Goal: Task Accomplishment & Management: Manage account settings

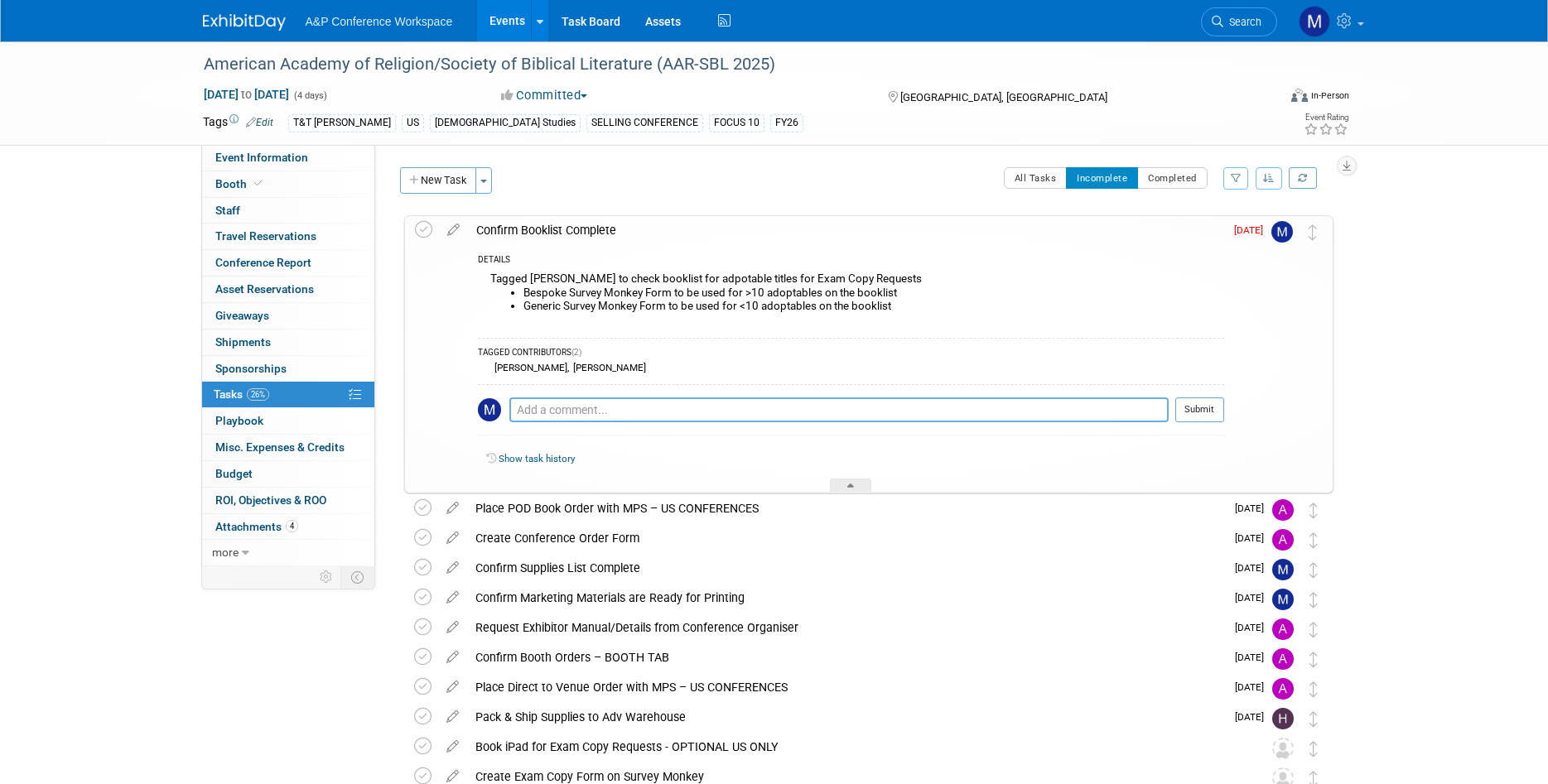
click at [753, 406] on textarea at bounding box center [839, 410] width 659 height 25
click at [1282, 239] on img at bounding box center [1282, 232] width 21 height 21
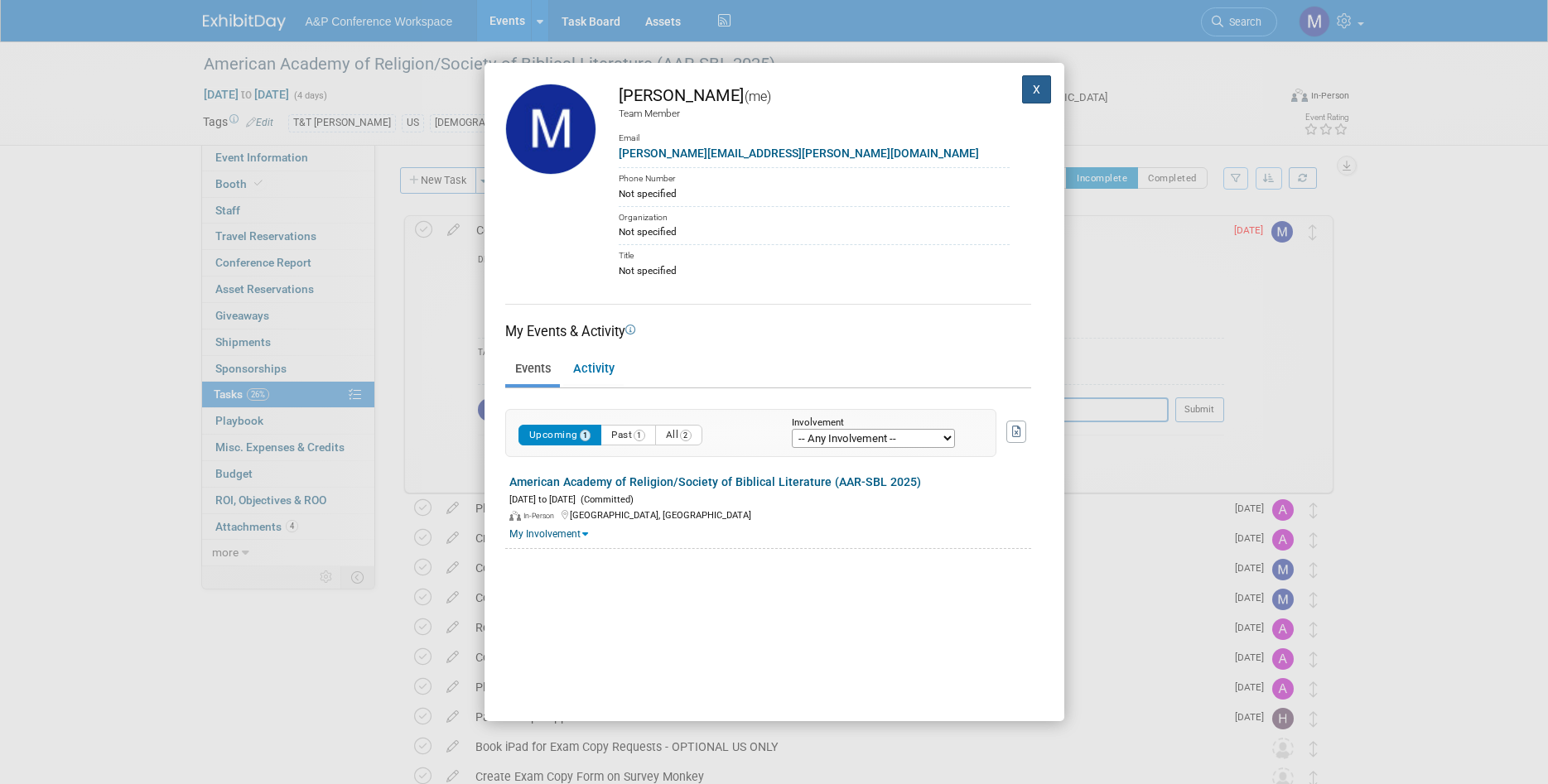
click at [1037, 89] on button "X" at bounding box center [1037, 90] width 30 height 28
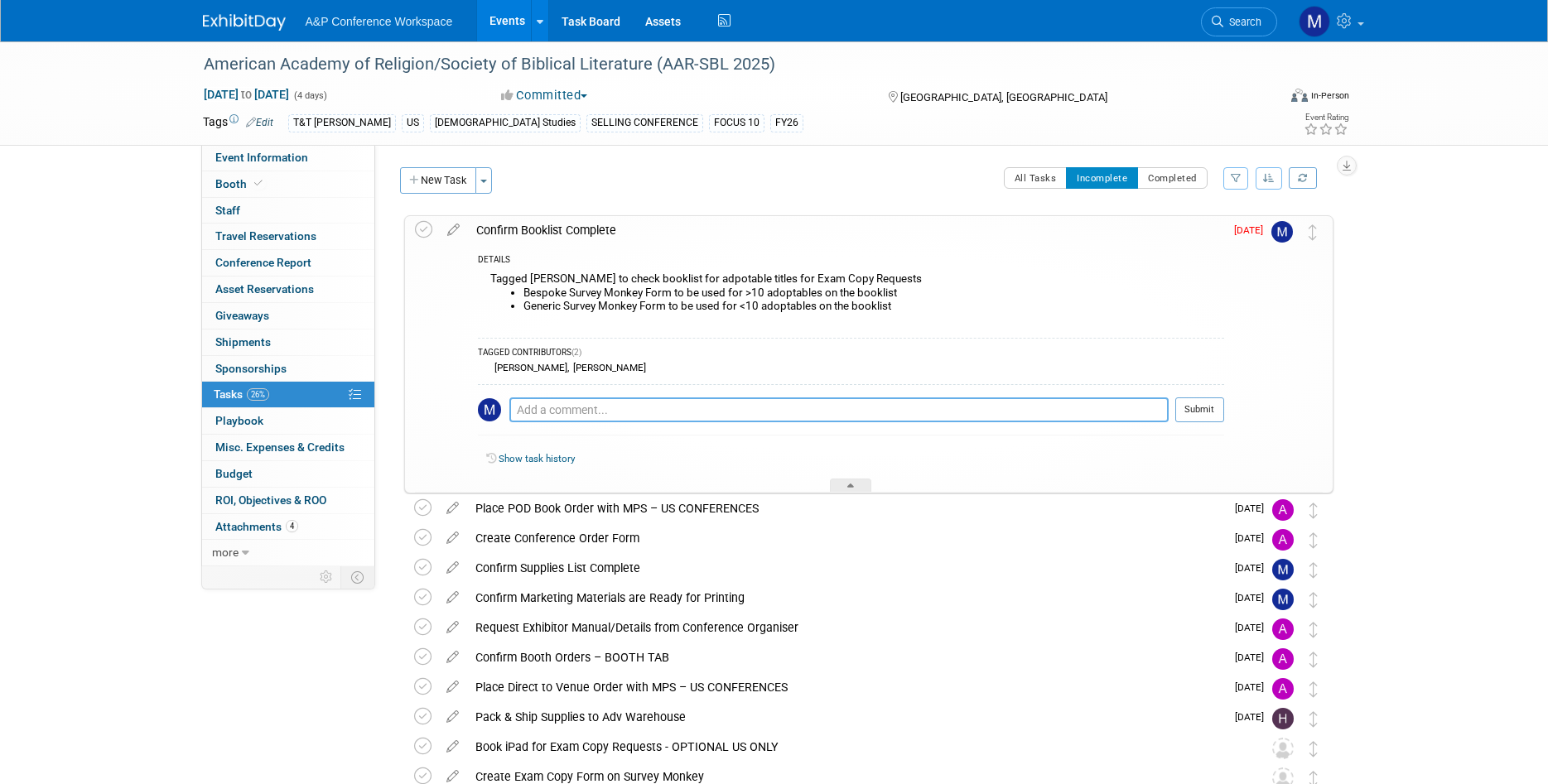
click at [576, 409] on textarea at bounding box center [839, 410] width 659 height 25
click at [1286, 221] on td at bounding box center [1288, 354] width 33 height 277
click at [1279, 227] on img at bounding box center [1282, 232] width 21 height 21
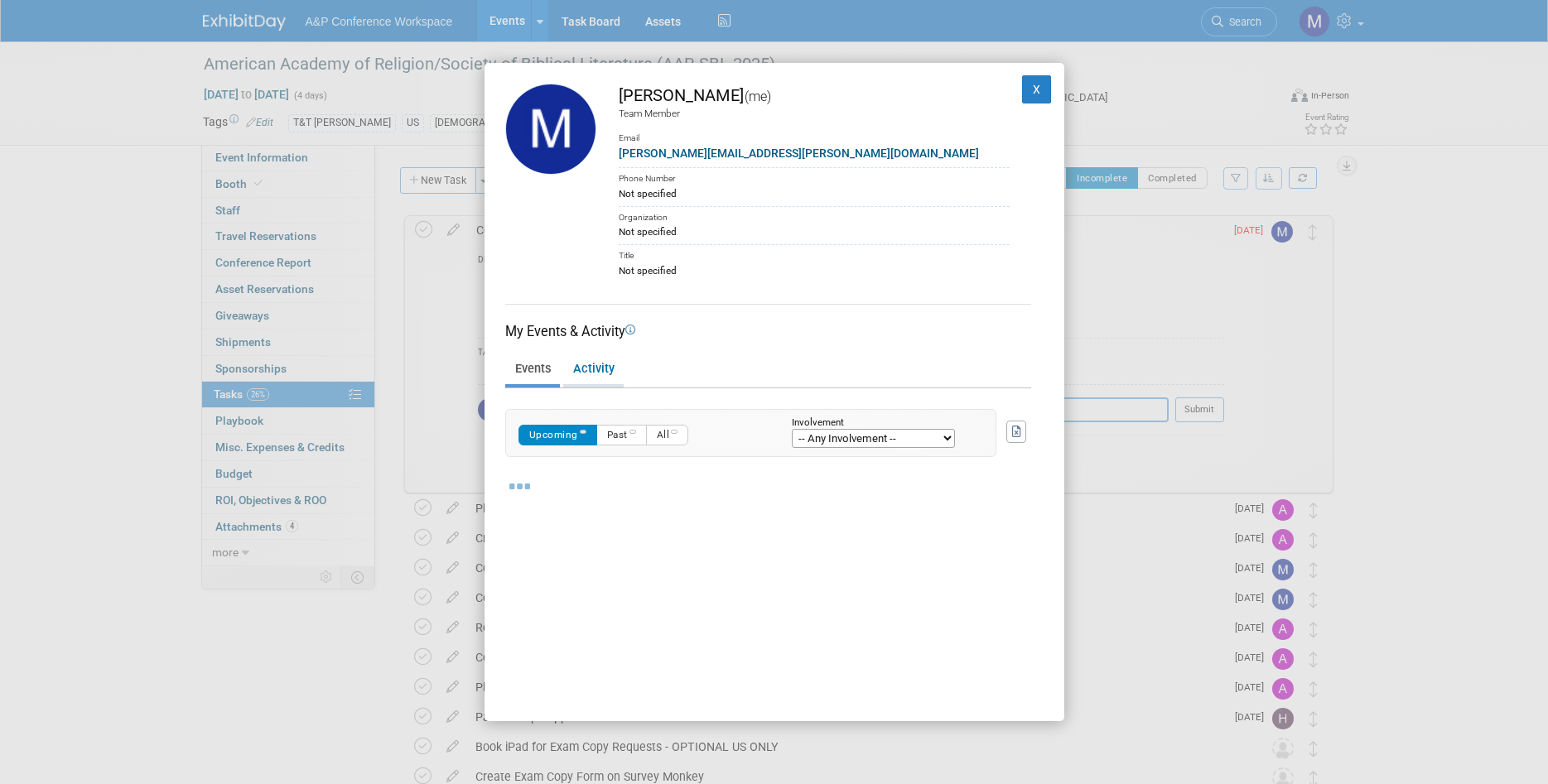
click at [614, 374] on link "Activity" at bounding box center [593, 369] width 61 height 29
click at [536, 376] on link "Events" at bounding box center [533, 369] width 55 height 29
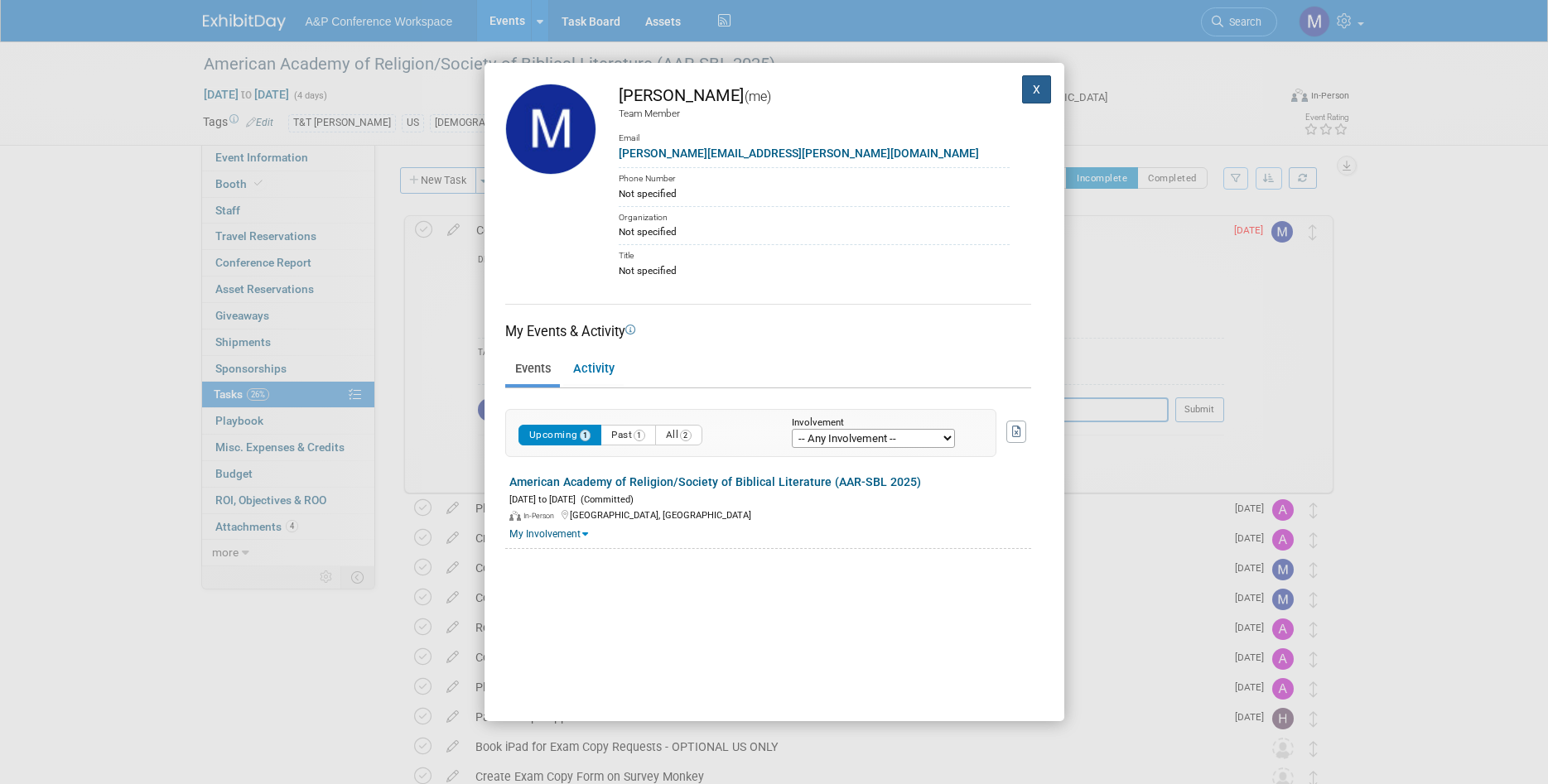
click at [1040, 93] on button "X" at bounding box center [1037, 90] width 30 height 28
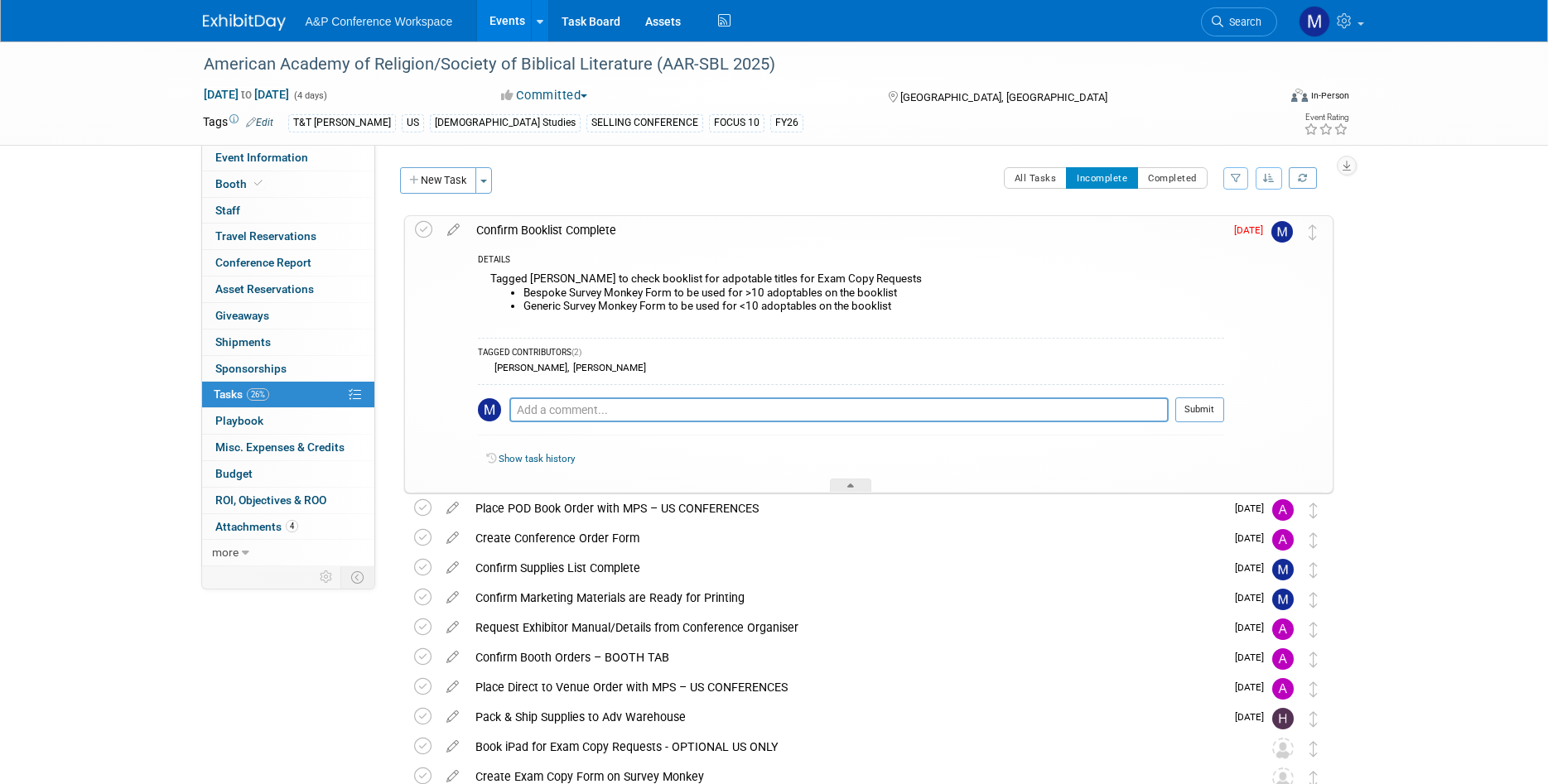
click at [529, 460] on link "Show task history" at bounding box center [536, 458] width 76 height 11
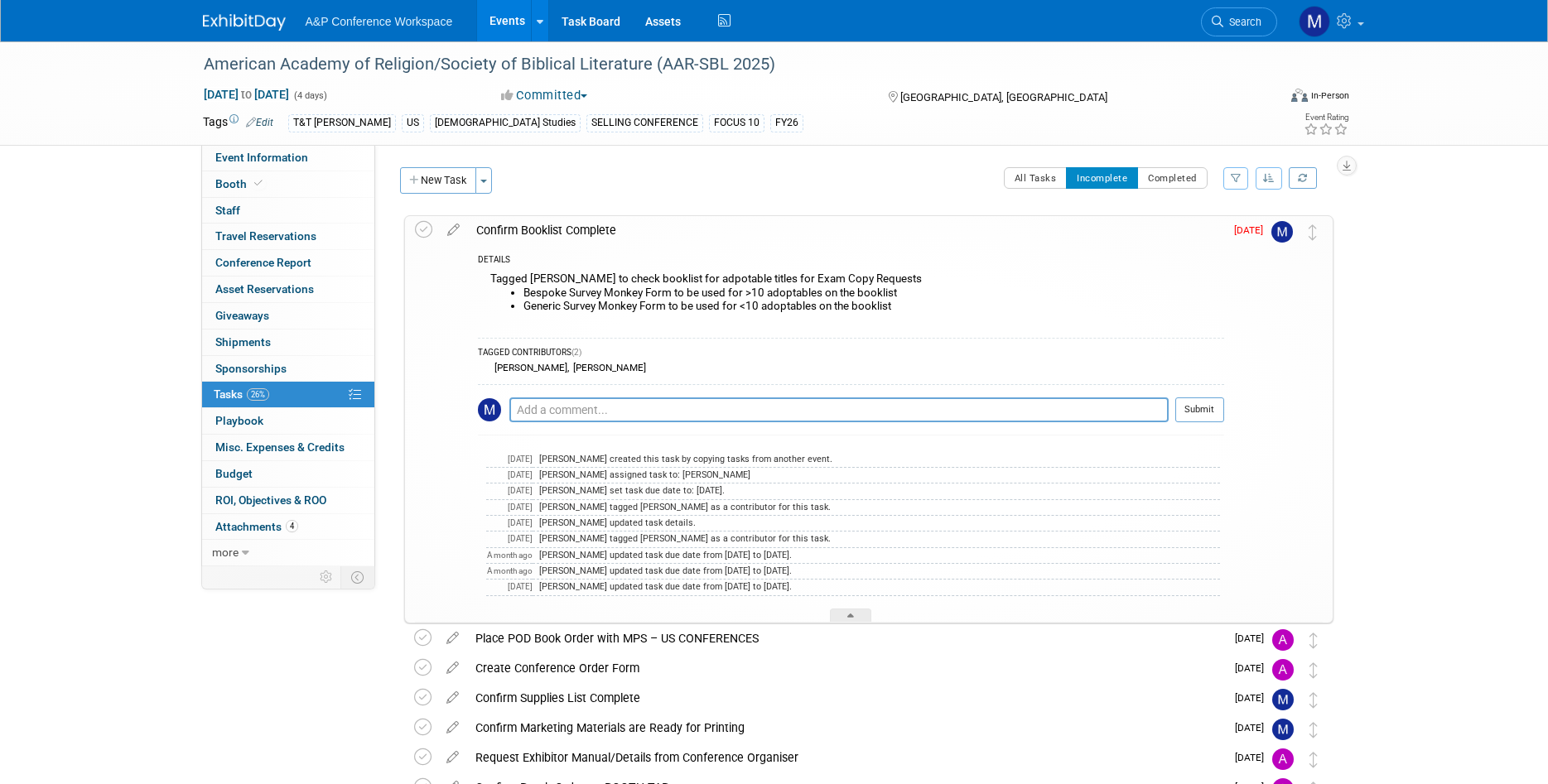
click at [1273, 234] on img at bounding box center [1282, 232] width 21 height 21
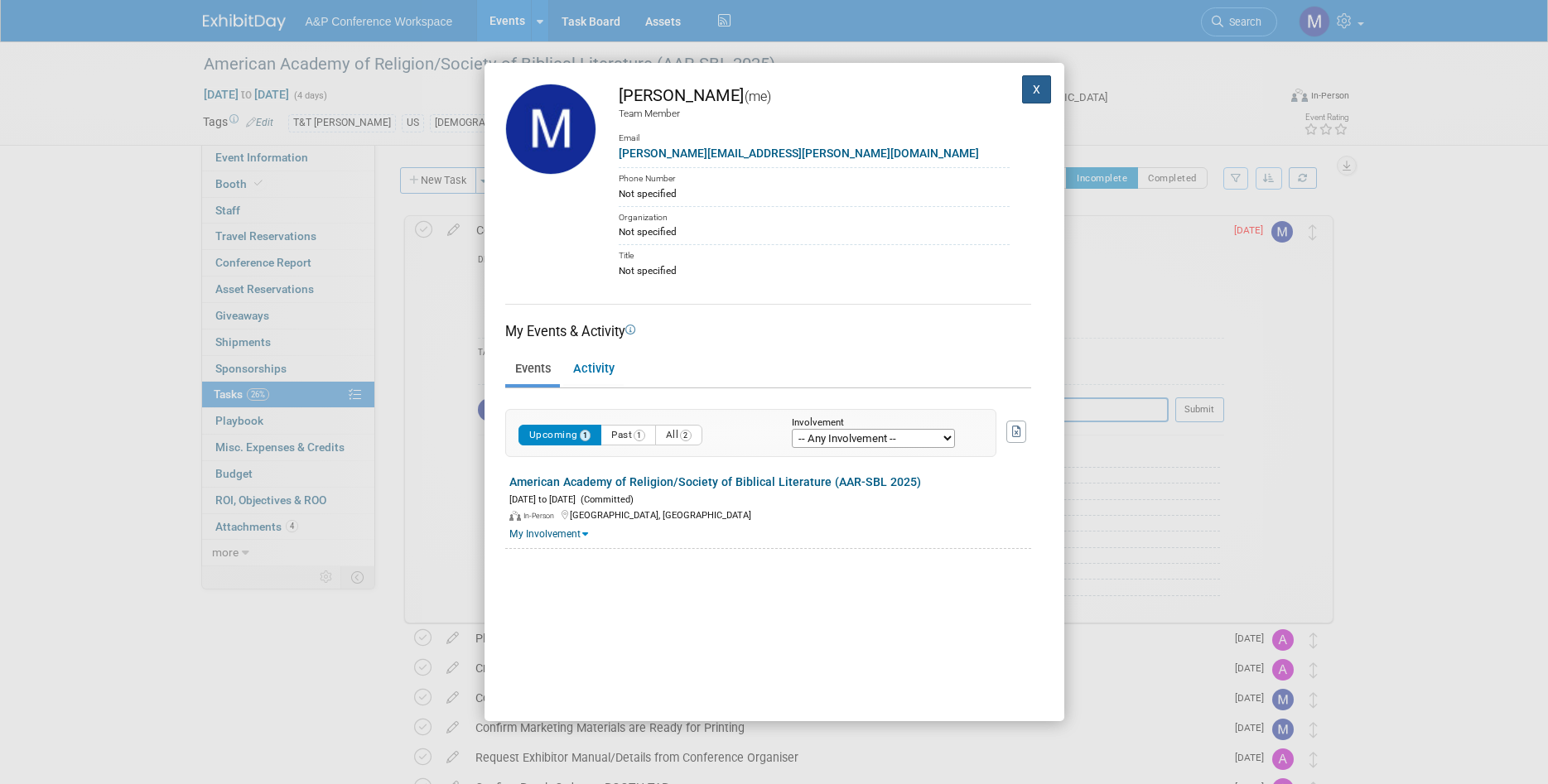
click at [1044, 79] on button "X" at bounding box center [1037, 90] width 30 height 28
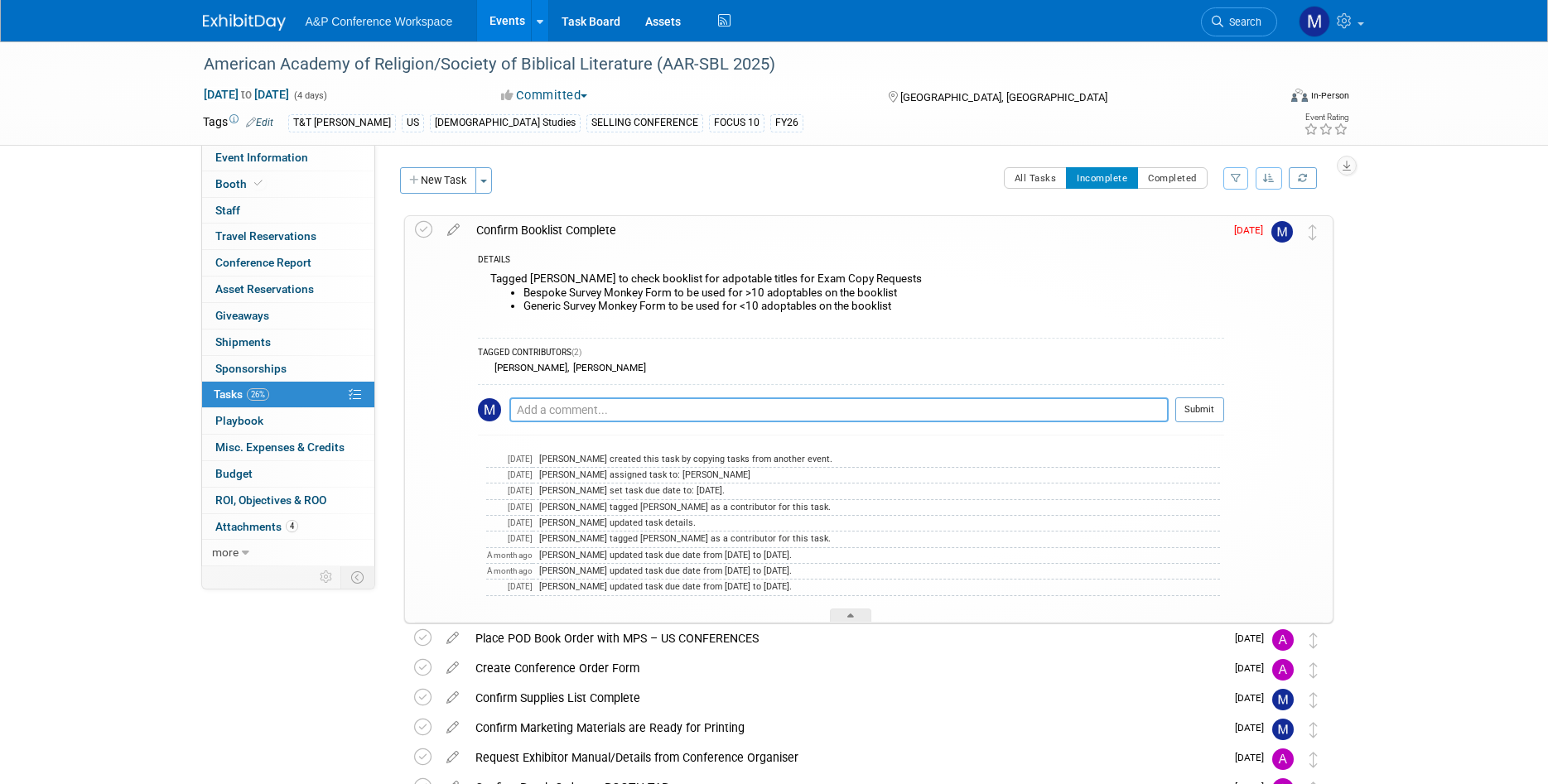
click at [629, 409] on textarea at bounding box center [839, 410] width 659 height 25
click at [426, 229] on icon at bounding box center [424, 230] width 18 height 18
